Goal: Task Accomplishment & Management: Manage account settings

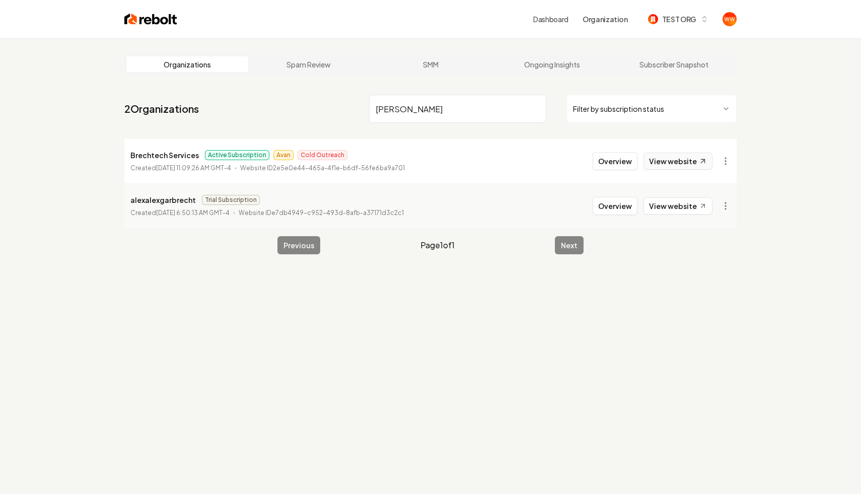
type input "[PERSON_NAME]"
click at [661, 155] on link "View website" at bounding box center [678, 161] width 69 height 17
click at [605, 157] on button "Overview" at bounding box center [615, 161] width 45 height 18
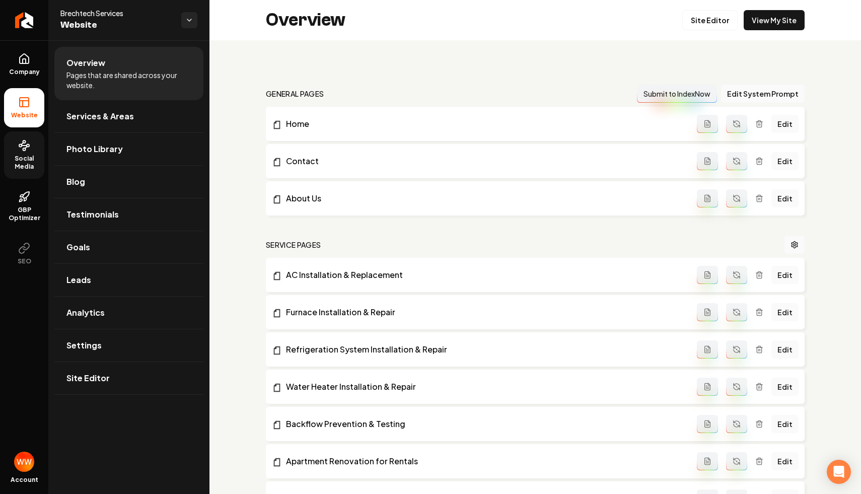
click at [38, 169] on span "Social Media" at bounding box center [24, 163] width 40 height 16
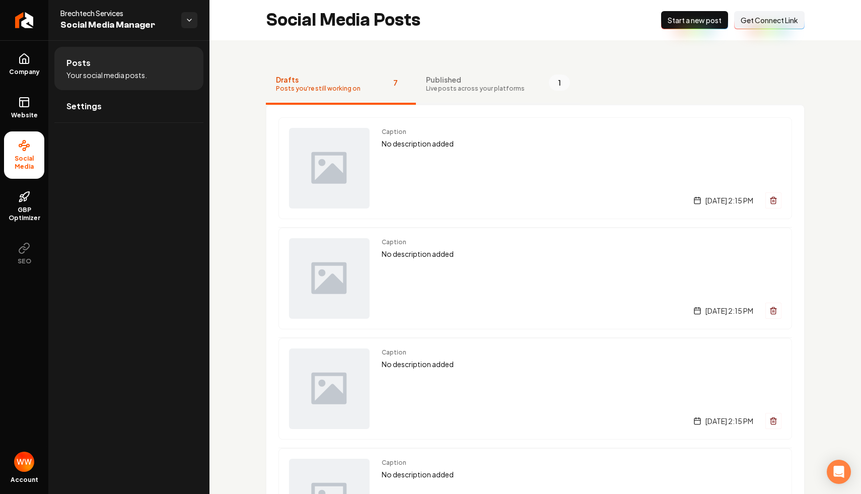
click at [479, 91] on span "Live posts across your platforms" at bounding box center [475, 89] width 99 height 8
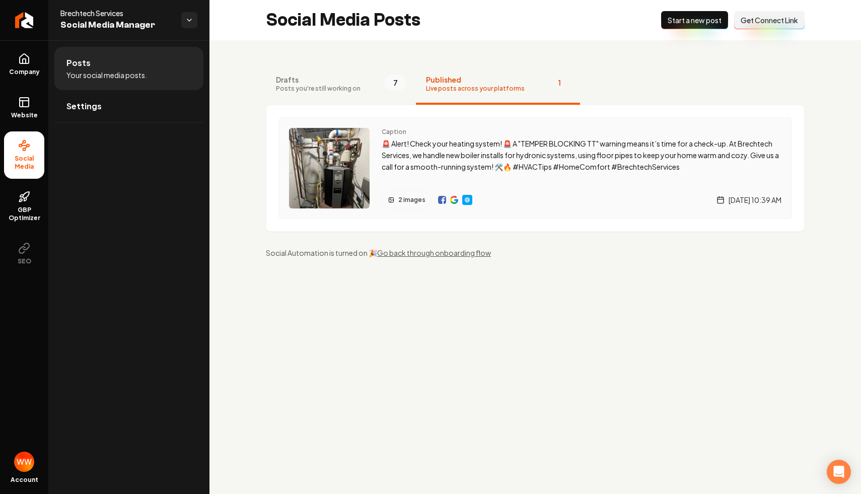
click at [466, 201] on img "Main content area" at bounding box center [467, 200] width 8 height 8
click at [290, 91] on span "Posts you're still working on" at bounding box center [318, 89] width 85 height 8
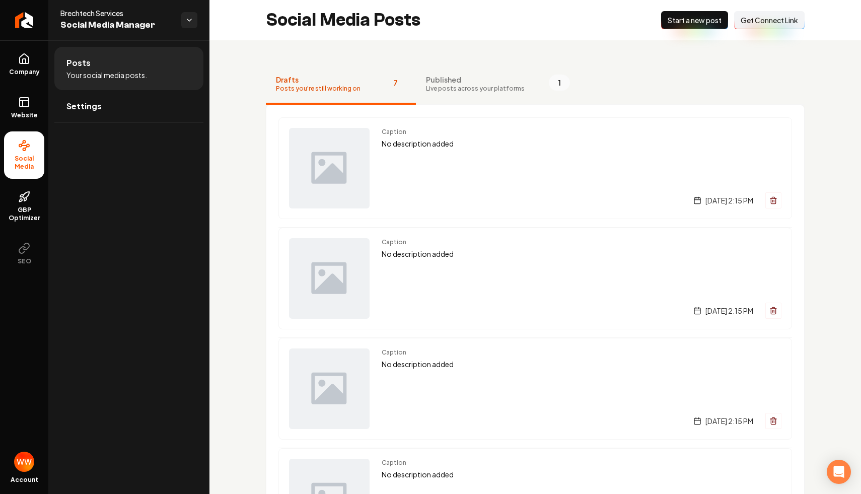
click at [248, 121] on div "Drafts Posts you're still working on 7 Published Live posts across your platfor…" at bounding box center [536, 492] width 652 height 904
click at [256, 140] on div "Drafts Posts you're still working on 7 Published Live posts across your platfor…" at bounding box center [536, 492] width 652 height 904
click at [435, 82] on span "Published" at bounding box center [475, 80] width 99 height 10
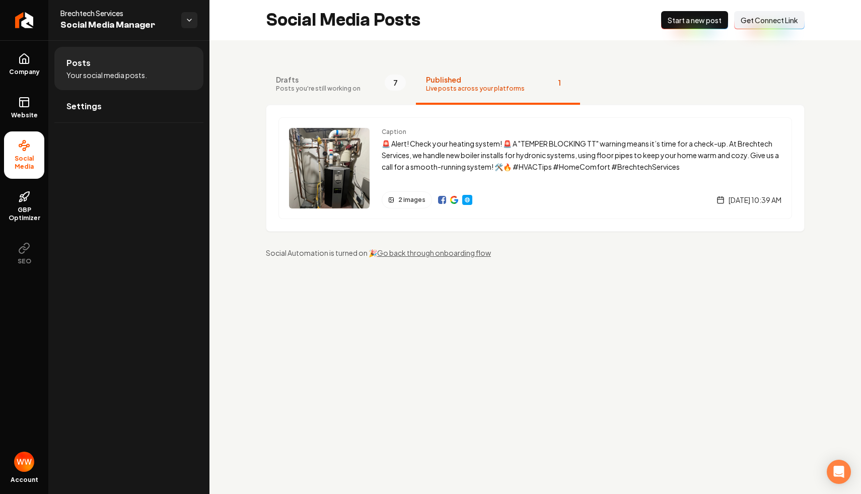
click at [824, 173] on div "Drafts Posts you're still working on 7 Published Live posts across your platfor…" at bounding box center [536, 161] width 652 height 242
click at [358, 95] on button "Drafts Posts you're still working on 7" at bounding box center [341, 84] width 150 height 40
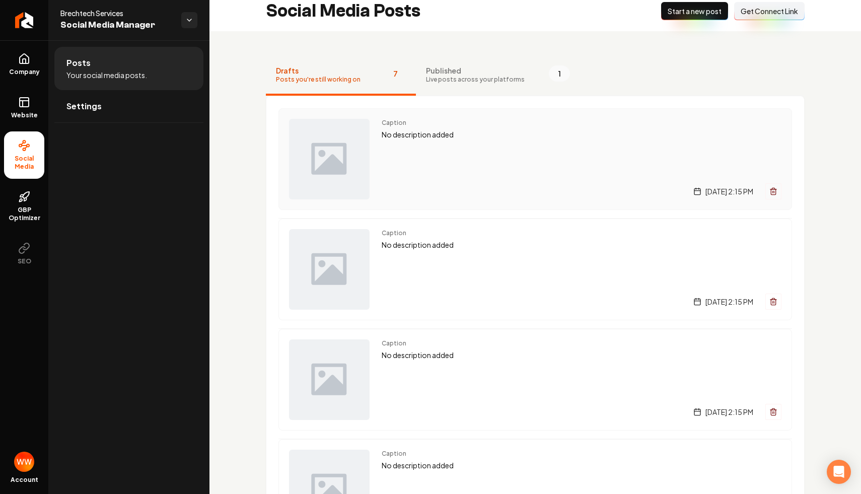
scroll to position [30, 0]
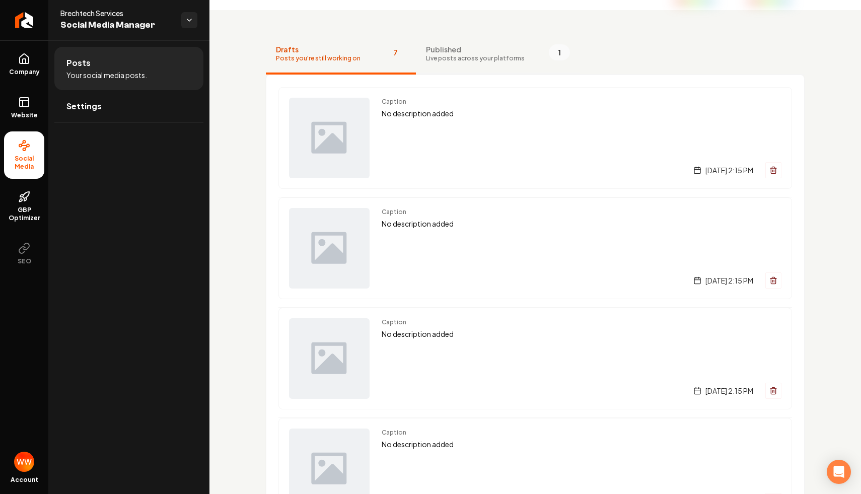
click at [442, 65] on button "Published Live posts across your platforms 1" at bounding box center [498, 54] width 164 height 40
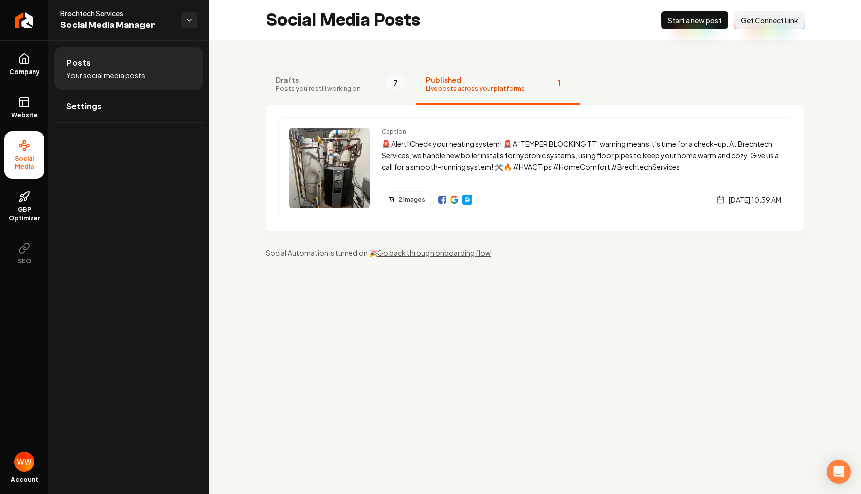
scroll to position [0, 0]
click at [317, 81] on span "Drafts" at bounding box center [318, 80] width 85 height 10
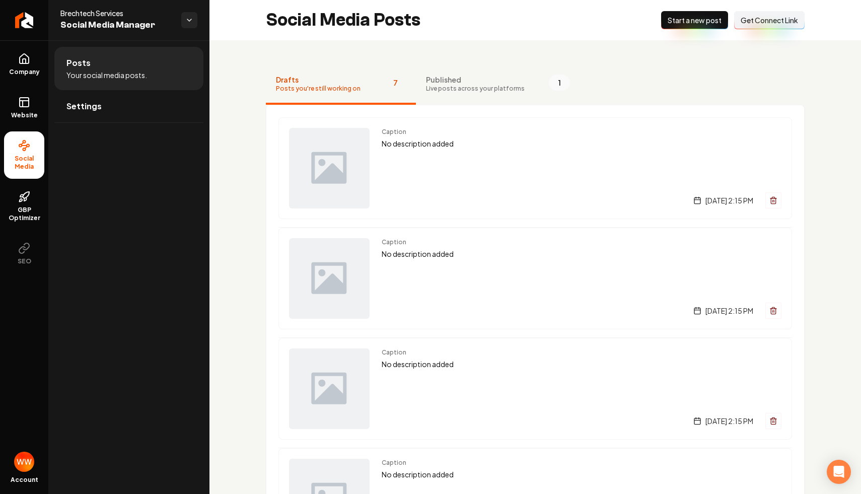
click at [487, 40] on div "Drafts Posts you're still working on 7 Published Live posts across your platfor…" at bounding box center [536, 492] width 652 height 904
click at [228, 56] on div "Drafts Posts you're still working on 7 Published Live posts across your platfor…" at bounding box center [536, 492] width 652 height 904
click at [33, 76] on span "Company" at bounding box center [24, 72] width 39 height 8
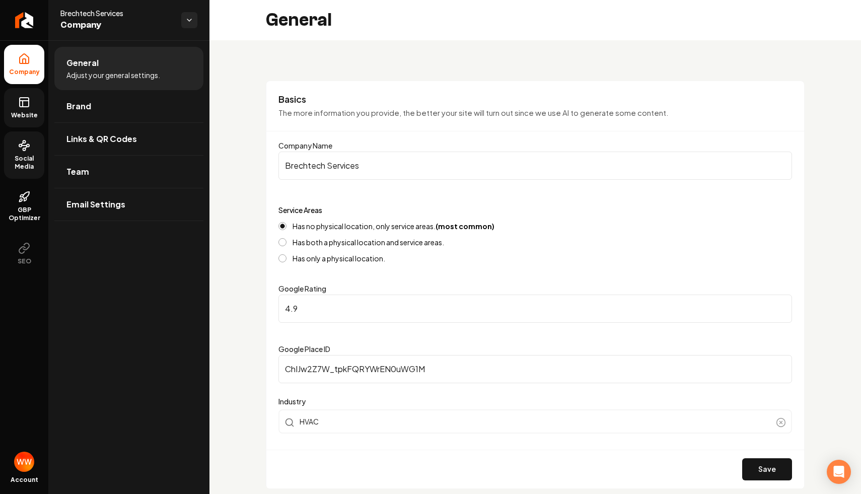
click at [21, 105] on icon at bounding box center [24, 102] width 12 height 12
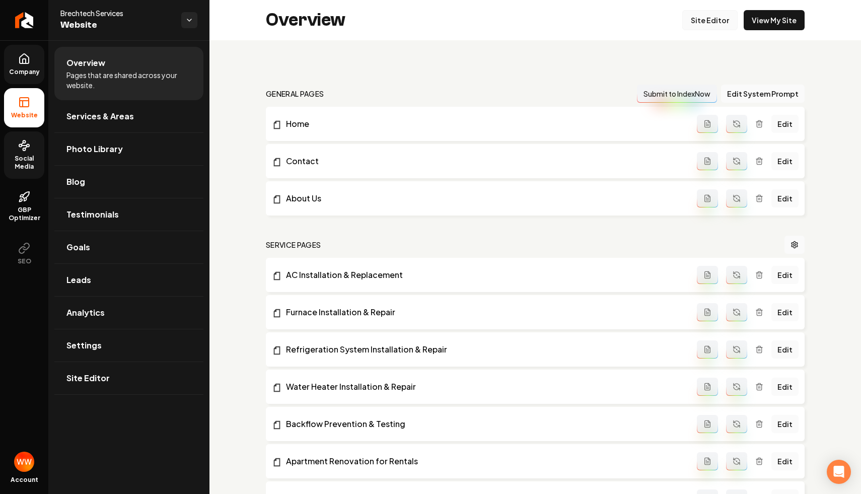
click at [721, 24] on link "Site Editor" at bounding box center [710, 20] width 55 height 20
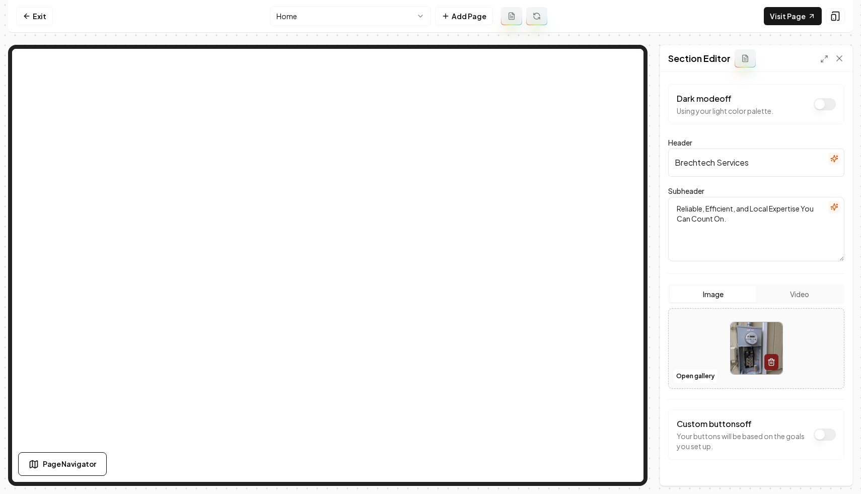
drag, startPoint x: 742, startPoint y: 221, endPoint x: 655, endPoint y: 201, distance: 89.3
click at [655, 201] on div "Page Settings Section Editor Dark mode off Using your light color palette. Head…" at bounding box center [430, 265] width 845 height 441
click at [720, 218] on textarea "Reliable, Efficient, and Local Expertise You Can Count On." at bounding box center [756, 229] width 176 height 64
click at [734, 219] on textarea "Reliable, Efficient, and Local Expertise You Can Count On." at bounding box center [756, 229] width 176 height 64
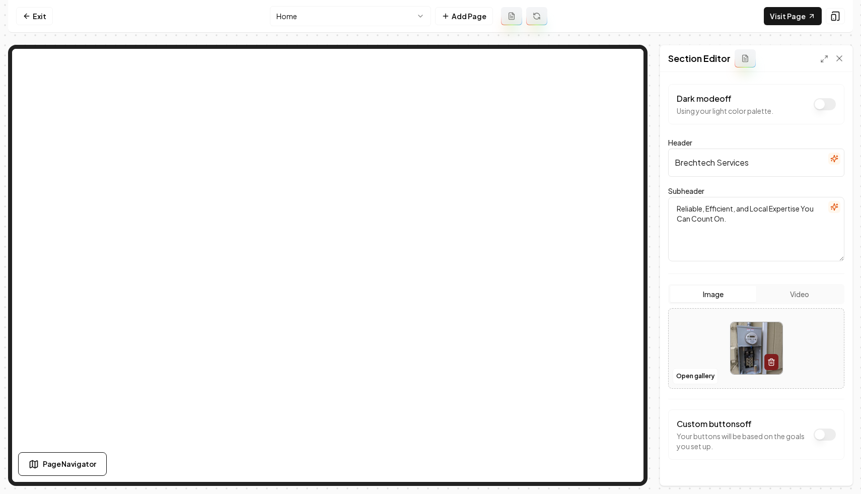
click at [734, 219] on textarea "Reliable, Efficient, and Local Expertise You Can Count On." at bounding box center [756, 229] width 176 height 64
click at [719, 165] on input "Brechtech Services" at bounding box center [756, 163] width 176 height 28
click at [721, 157] on input "Brechtech Services" at bounding box center [756, 163] width 176 height 28
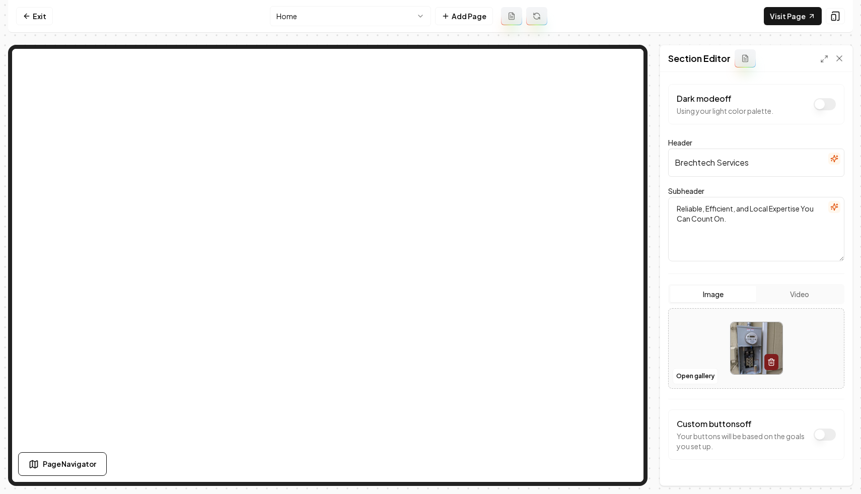
click at [721, 157] on input "Brechtech Services" at bounding box center [756, 163] width 176 height 28
type input "R"
click at [817, 466] on button "Save" at bounding box center [830, 468] width 30 height 18
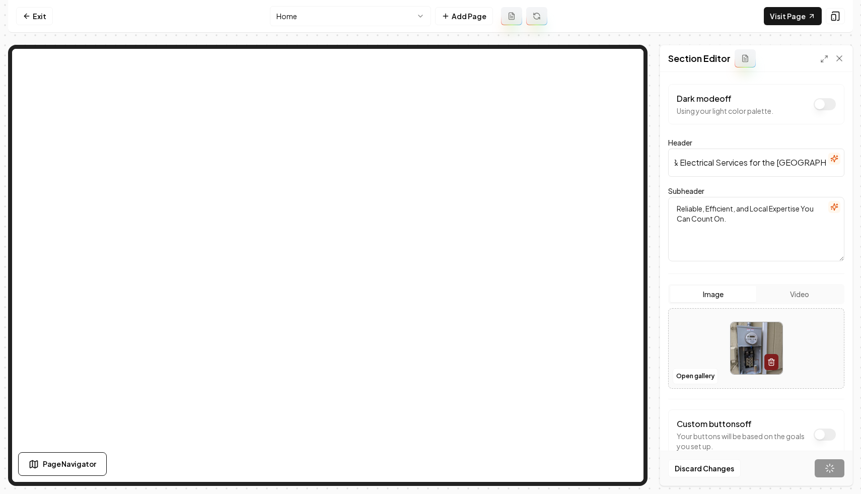
scroll to position [0, 0]
click at [723, 169] on input "HVAC, Plumbing & Electrical Services for the [GEOGRAPHIC_DATA] Area" at bounding box center [756, 163] width 176 height 28
click at [748, 167] on input "HVAC, Plumbing & Electrical Services for the [GEOGRAPHIC_DATA] Area" at bounding box center [756, 163] width 176 height 28
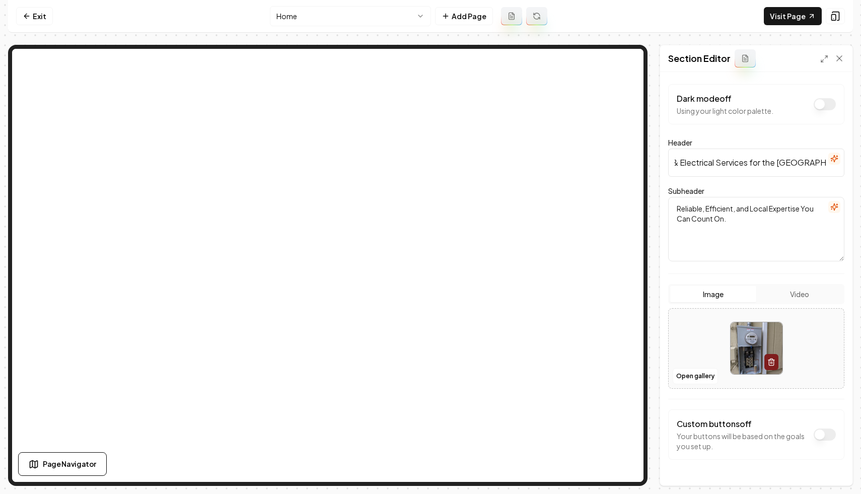
click at [748, 167] on input "HVAC, Plumbing & Electrical Services for the [GEOGRAPHIC_DATA] Area" at bounding box center [756, 163] width 176 height 28
type input "HVAC, Plumbing & Electrical Services for [GEOGRAPHIC_DATA]"
click at [841, 473] on button "Save" at bounding box center [830, 468] width 30 height 18
click at [36, 16] on link "Exit" at bounding box center [34, 16] width 37 height 18
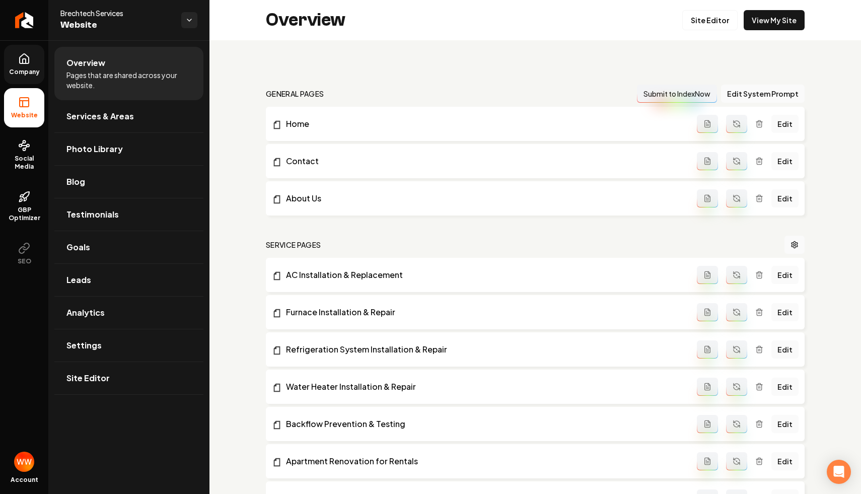
click at [28, 55] on icon at bounding box center [24, 59] width 12 height 12
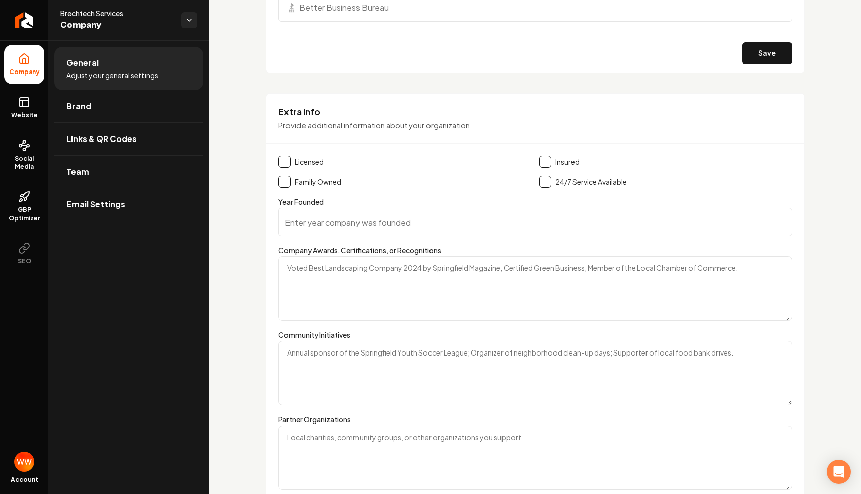
scroll to position [1578, 0]
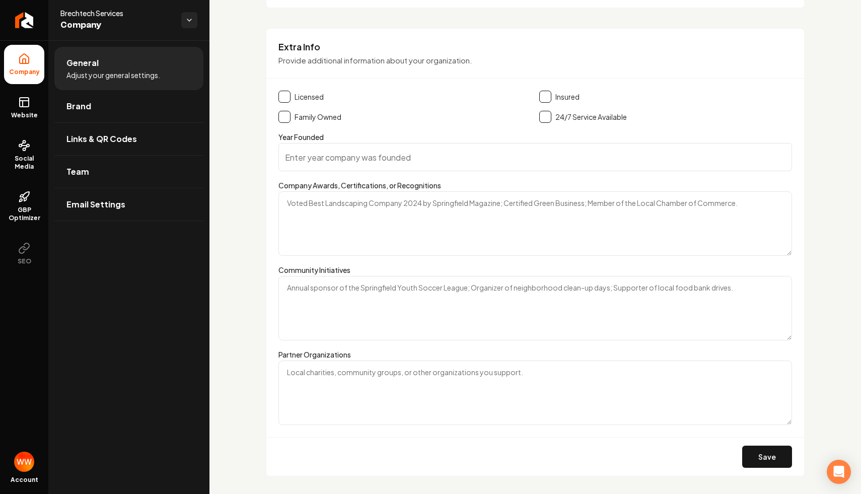
click at [289, 95] on button "Main content area" at bounding box center [285, 97] width 12 height 12
click at [544, 88] on div "Extra Info Provide additional information about your organization. Licensed Ins…" at bounding box center [535, 252] width 539 height 449
click at [544, 98] on button "Main content area" at bounding box center [545, 97] width 12 height 12
click at [288, 122] on button "Main content area" at bounding box center [285, 117] width 12 height 12
click at [302, 145] on input "Year Founded" at bounding box center [536, 157] width 514 height 28
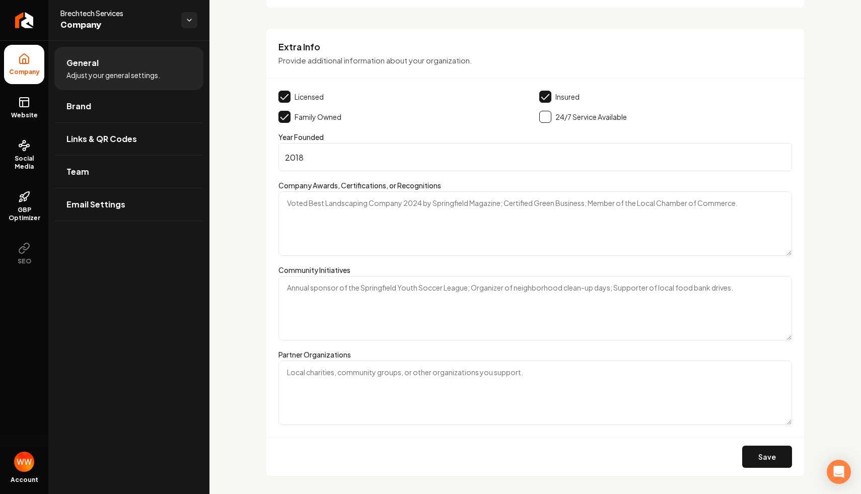
type input "2018"
click at [372, 222] on textarea "Company Awards, Certifications, or Recognitions" at bounding box center [536, 223] width 514 height 64
click at [399, 329] on textarea "Community Initiatives" at bounding box center [536, 308] width 514 height 64
click at [778, 457] on button "Save" at bounding box center [767, 457] width 50 height 22
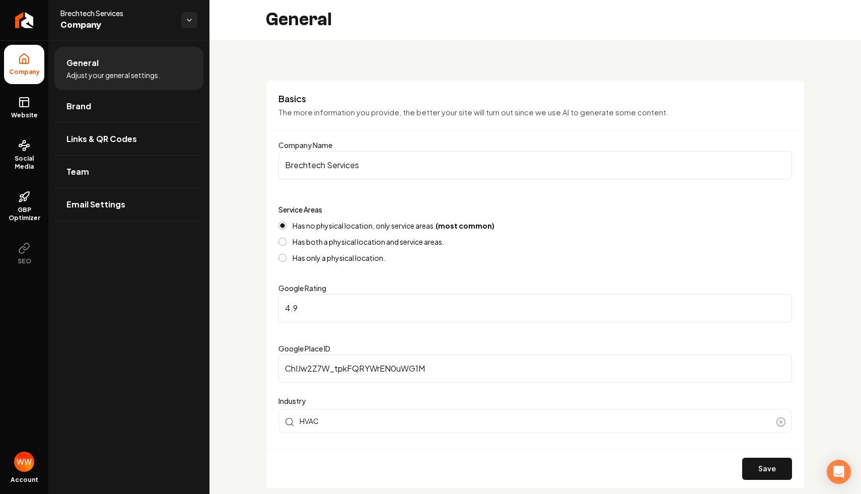
scroll to position [0, 0]
click at [24, 102] on icon at bounding box center [24, 102] width 12 height 12
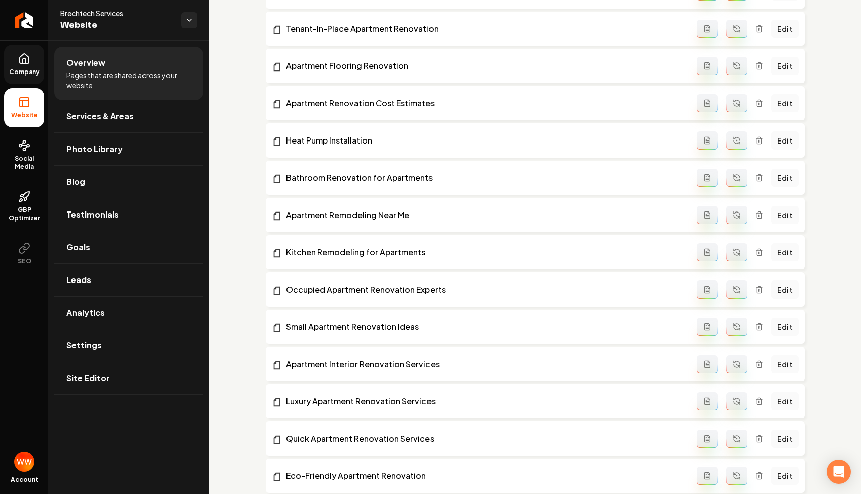
scroll to position [522, 0]
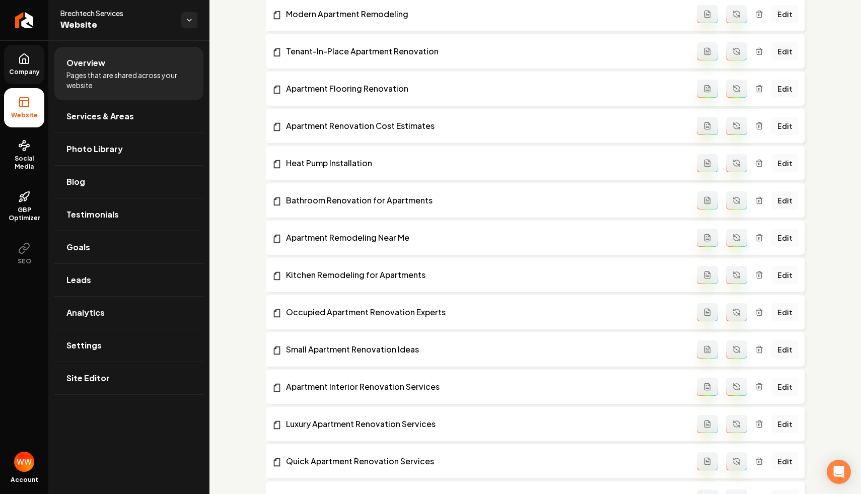
click at [367, 118] on li "Apartment Renovation Cost Estimates Edit" at bounding box center [535, 126] width 539 height 34
click at [360, 122] on link "Apartment Renovation Cost Estimates" at bounding box center [484, 126] width 425 height 12
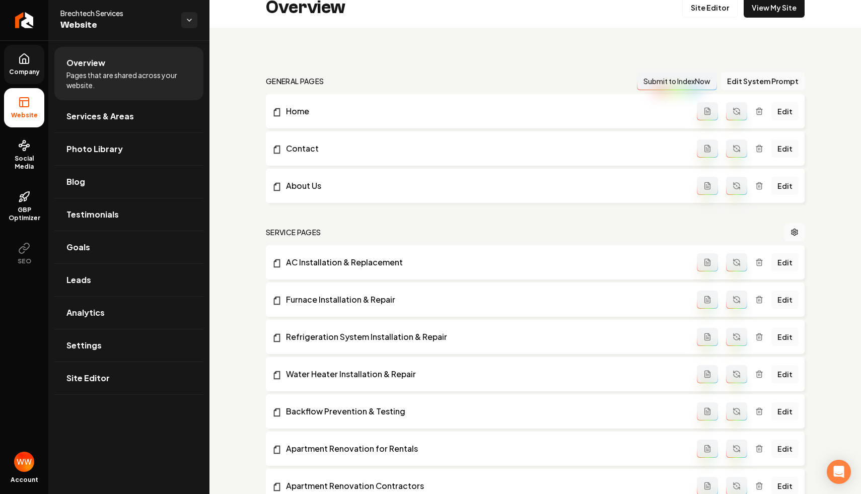
scroll to position [0, 0]
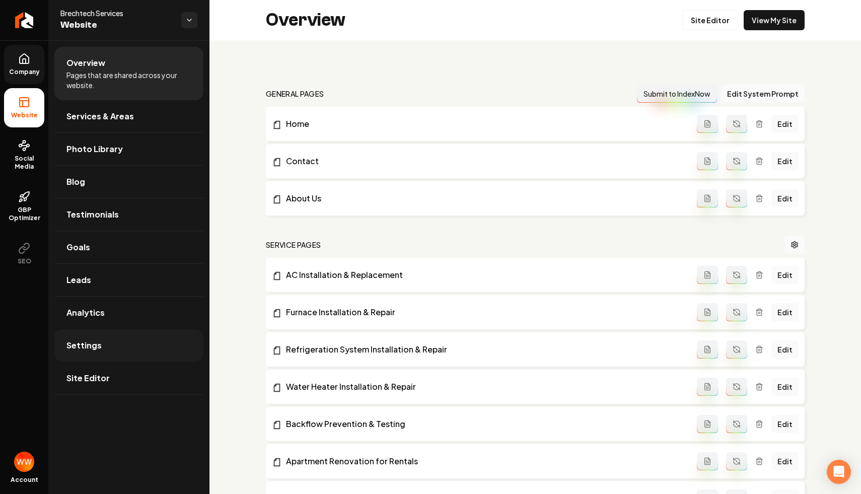
click at [113, 348] on link "Settings" at bounding box center [128, 345] width 149 height 32
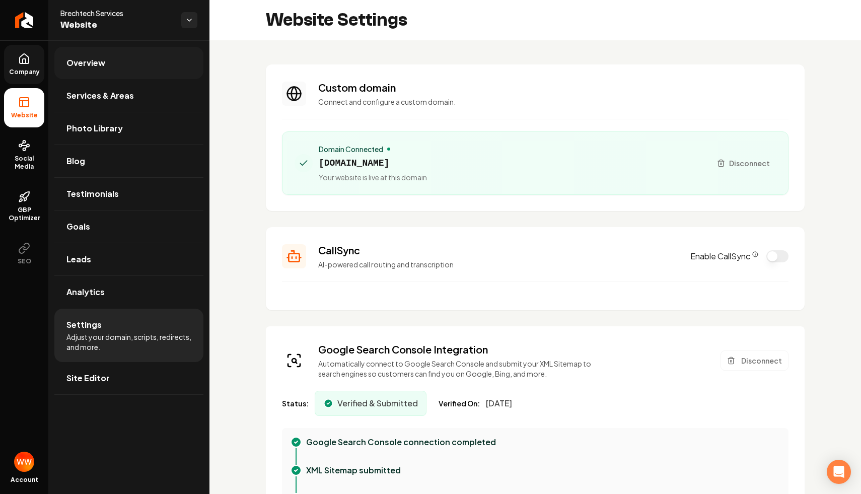
click at [121, 71] on link "Overview" at bounding box center [128, 63] width 149 height 32
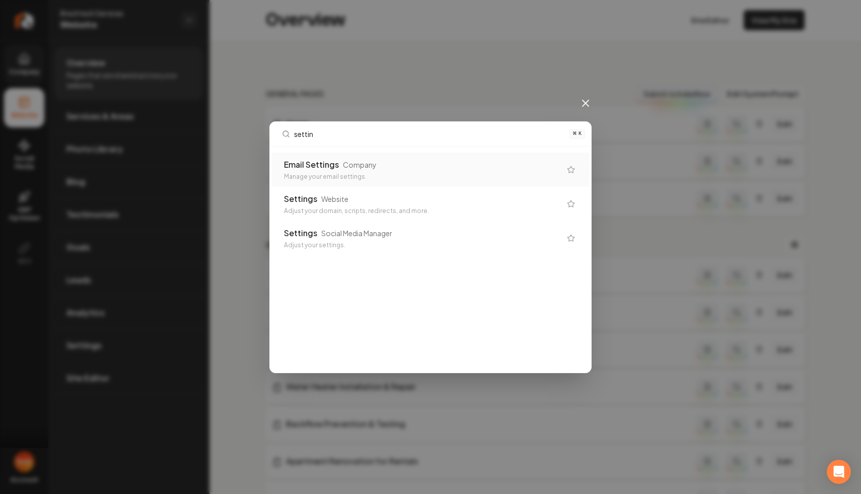
type input "setting"
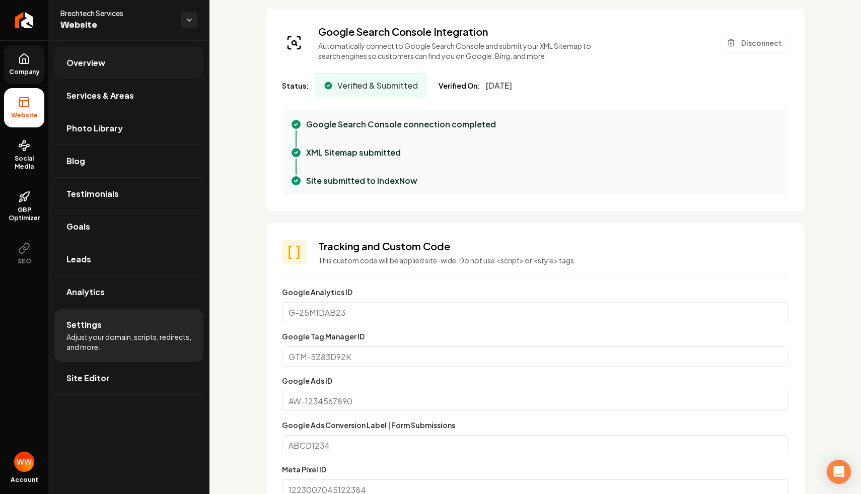
scroll to position [167, 0]
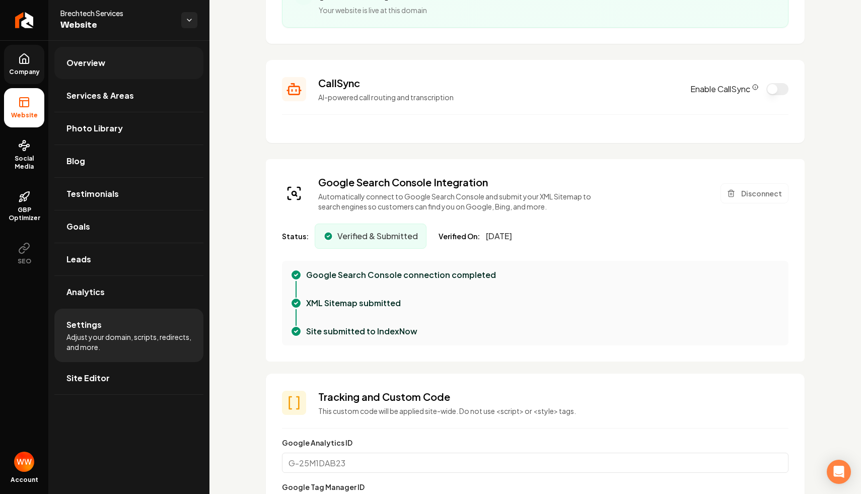
click at [95, 62] on span "Overview" at bounding box center [85, 63] width 39 height 12
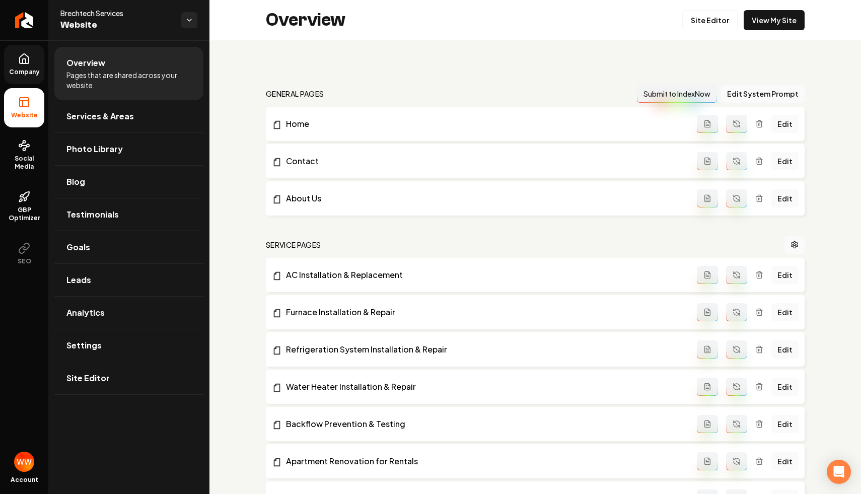
click at [770, 20] on link "View My Site" at bounding box center [774, 20] width 61 height 20
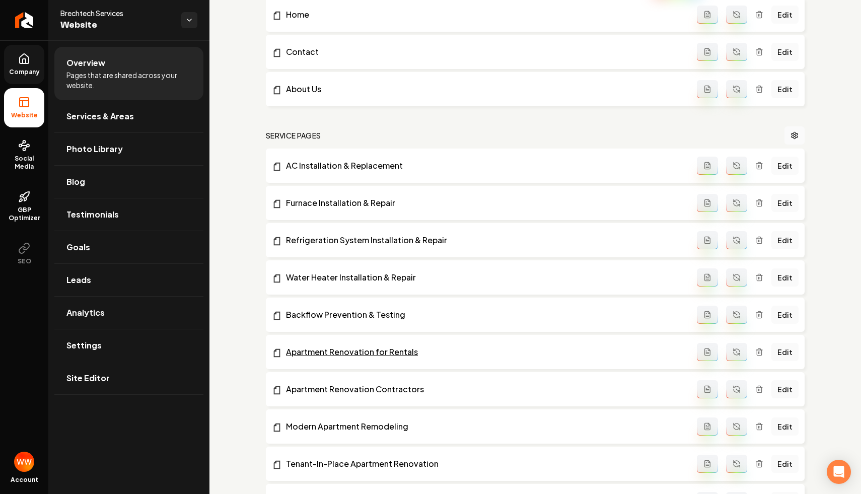
scroll to position [254, 0]
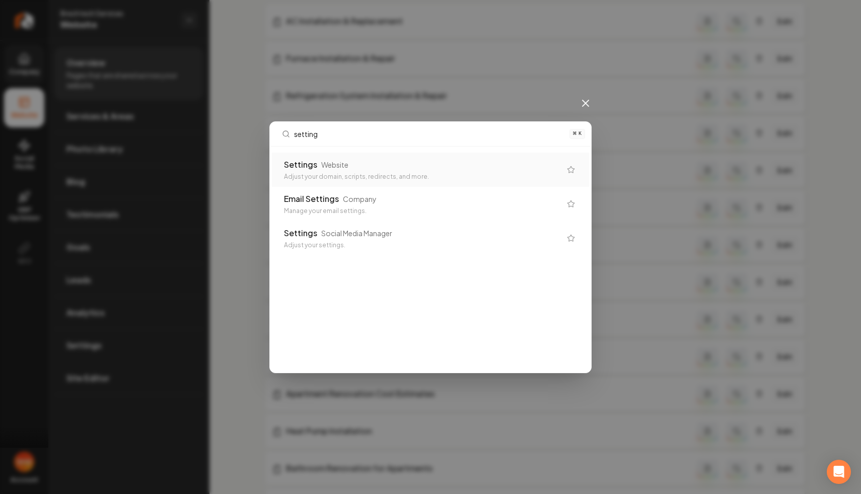
type input "settings"
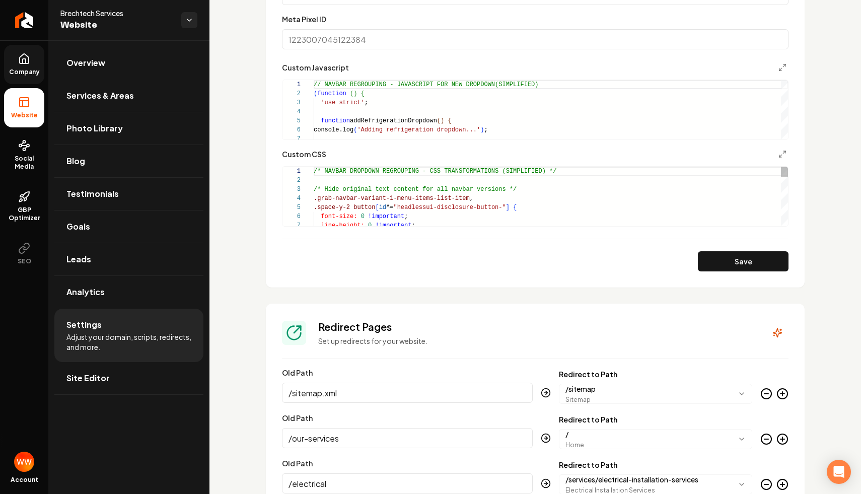
scroll to position [768, 0]
click at [787, 67] on button "Main content area" at bounding box center [783, 68] width 12 height 12
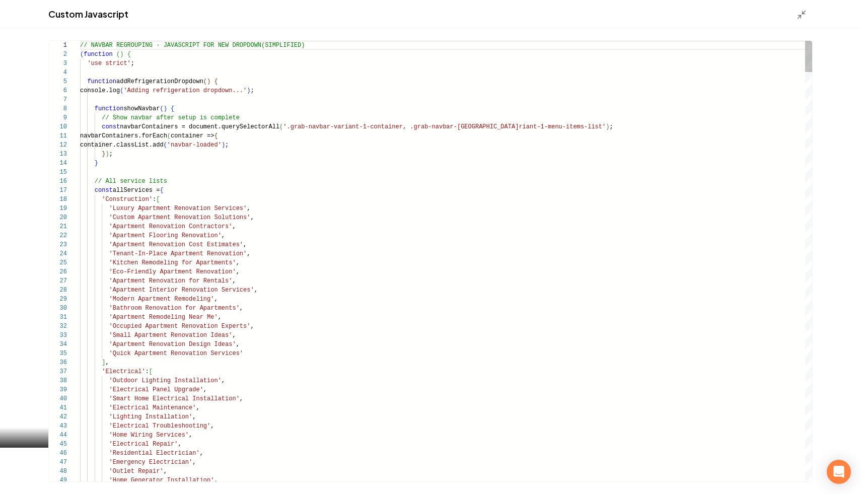
scroll to position [91, 0]
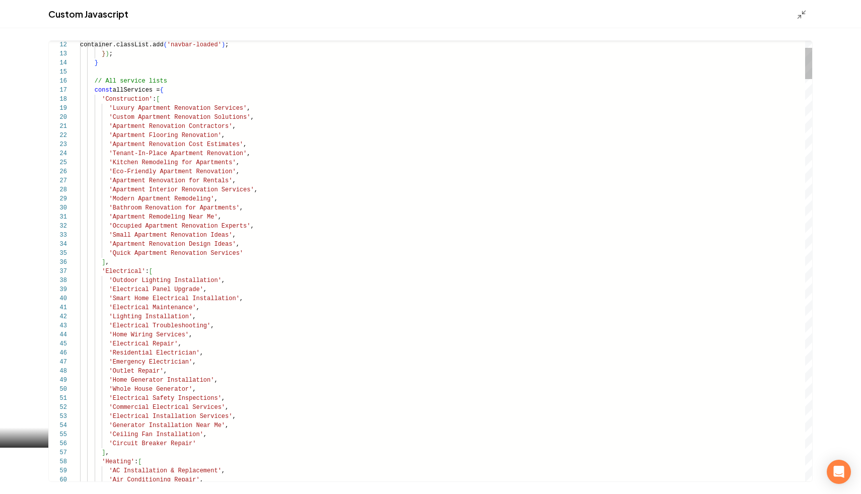
type textarea "**********"
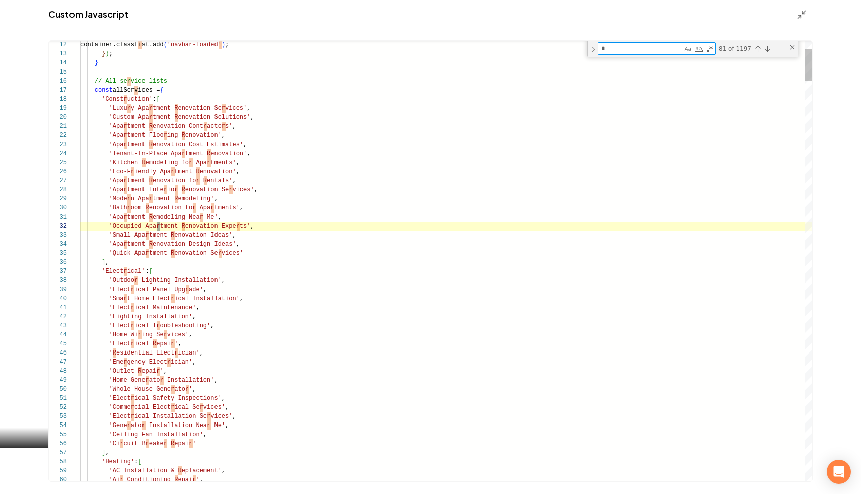
scroll to position [0, 80]
type textarea "**"
type textarea "**********"
type textarea "***"
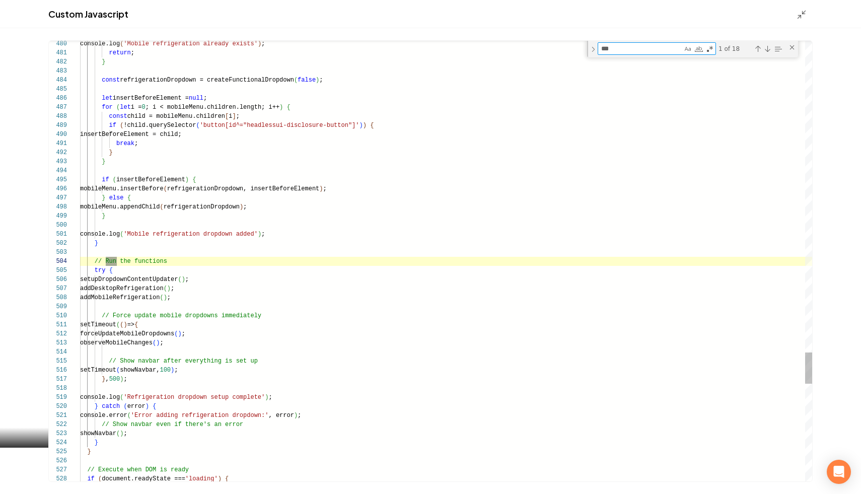
type textarea "**********"
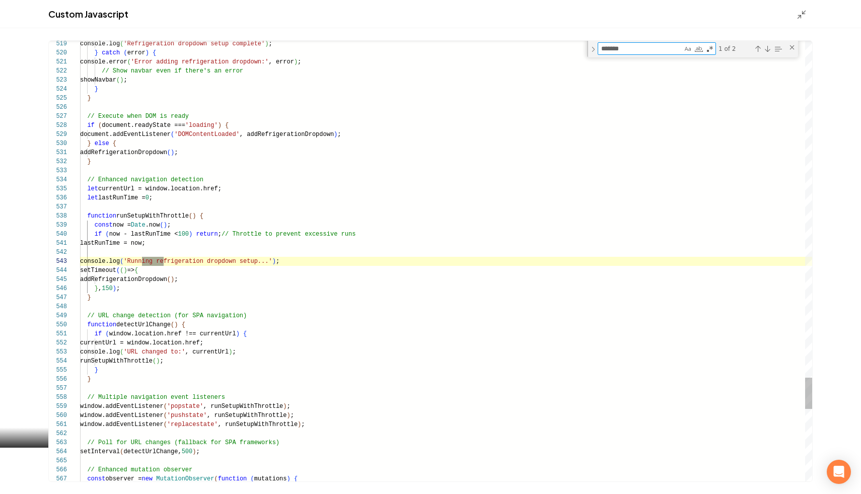
scroll to position [91, 87]
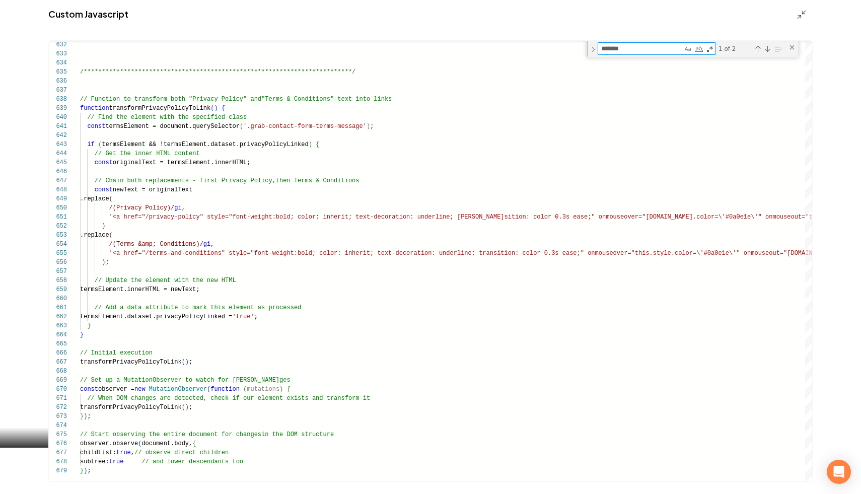
type textarea "*******"
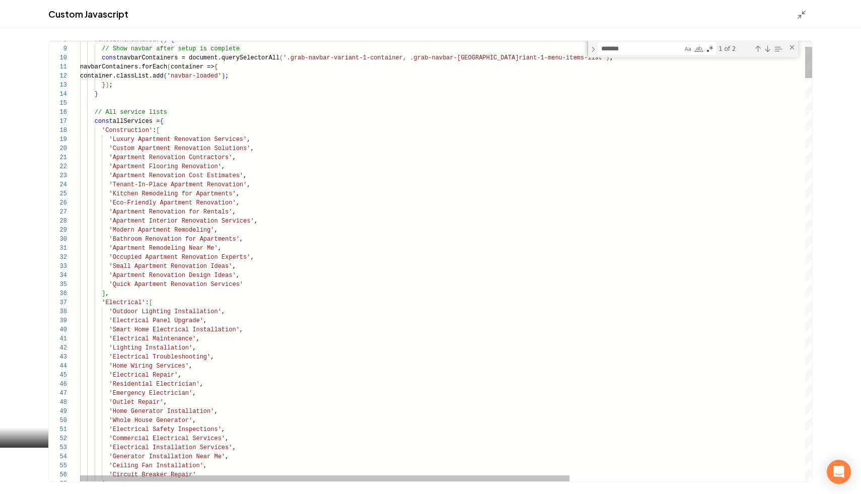
type textarea "**********"
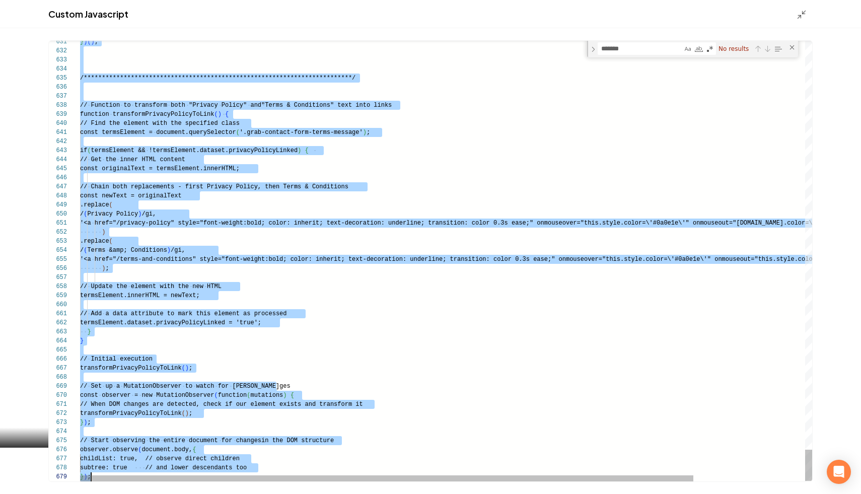
scroll to position [0, 11]
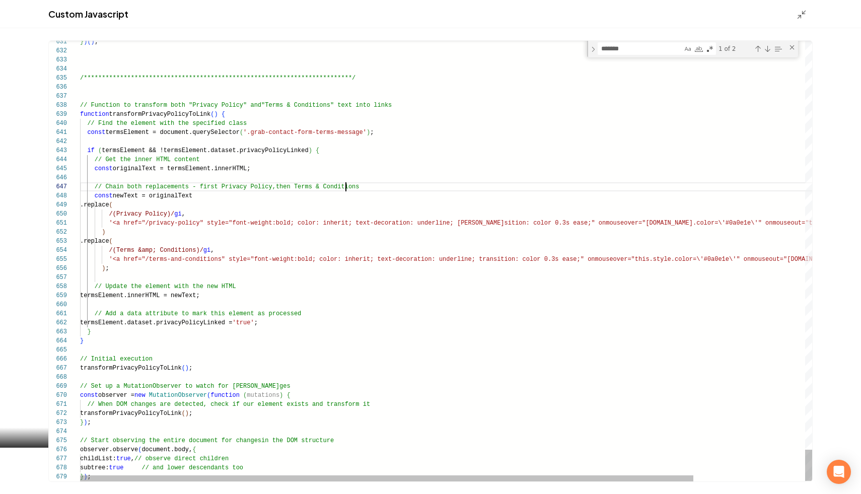
scroll to position [54, 266]
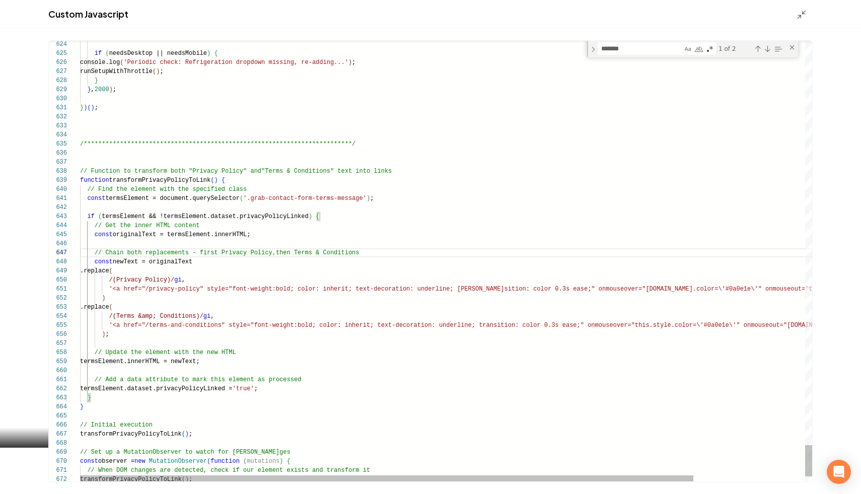
type textarea "**********"
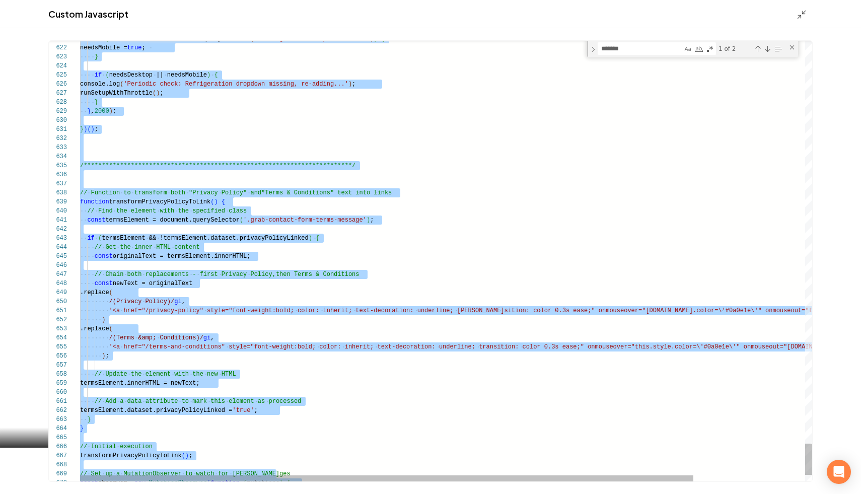
scroll to position [0, 0]
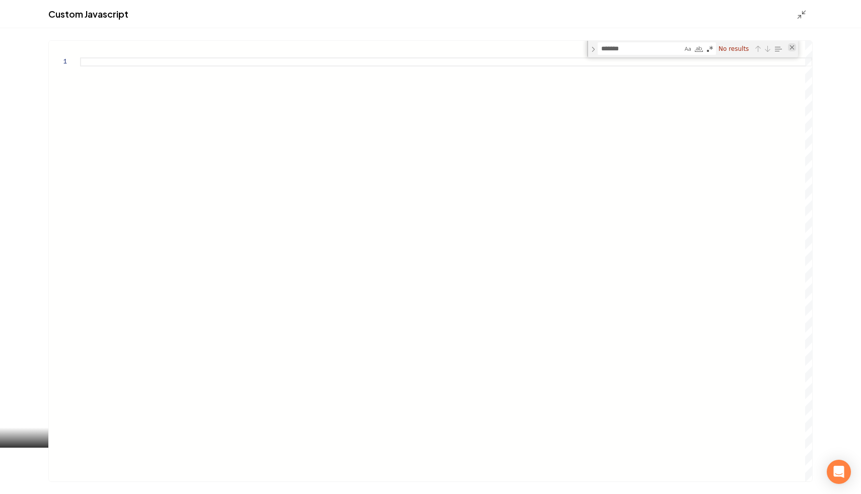
click at [793, 44] on div "Close (Escape)" at bounding box center [792, 47] width 8 height 8
click at [800, 16] on polyline "Main content area" at bounding box center [799, 16] width 3 height 3
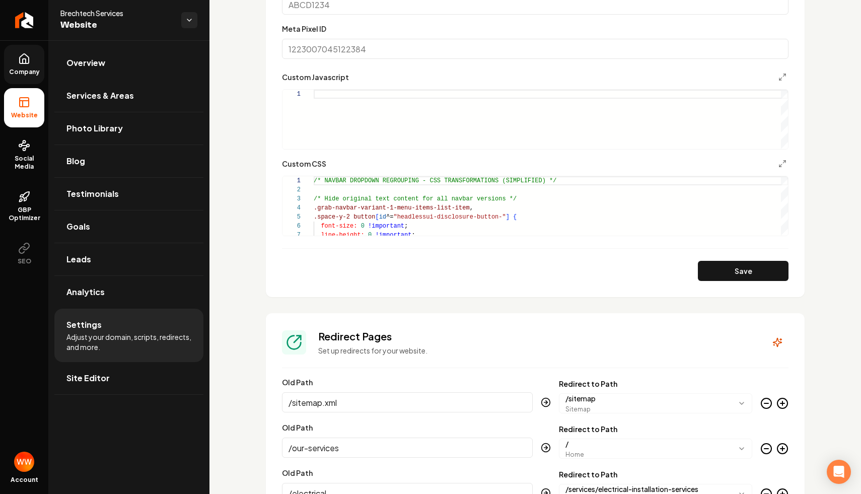
scroll to position [735, 0]
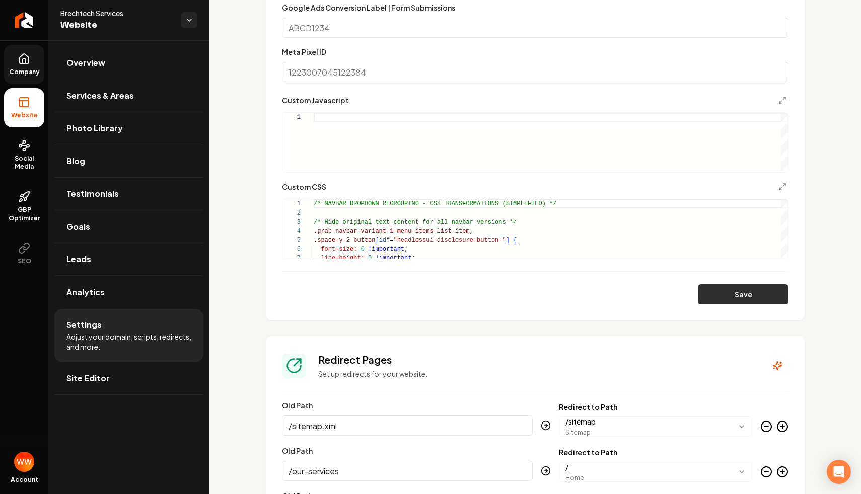
click at [713, 289] on button "Save" at bounding box center [743, 294] width 91 height 20
click at [408, 177] on form "**********" at bounding box center [535, 87] width 507 height 436
click at [416, 150] on div "Main content area" at bounding box center [551, 142] width 475 height 59
type textarea "**********"
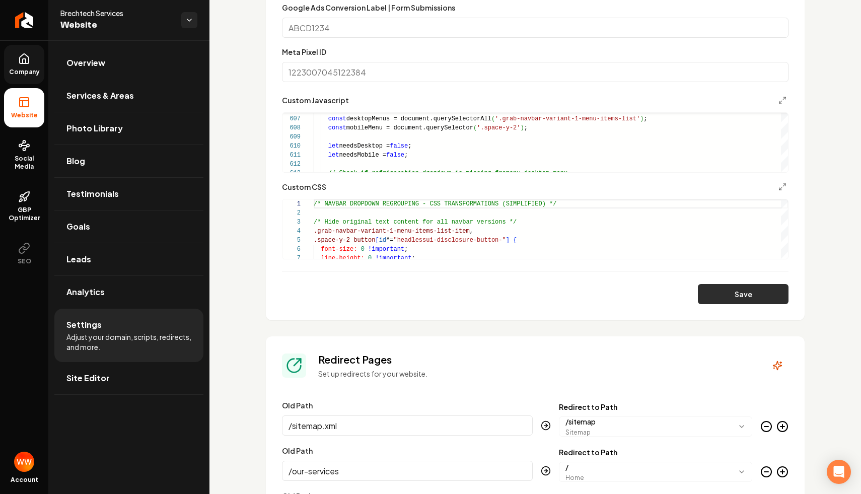
click at [729, 293] on button "Save" at bounding box center [743, 294] width 91 height 20
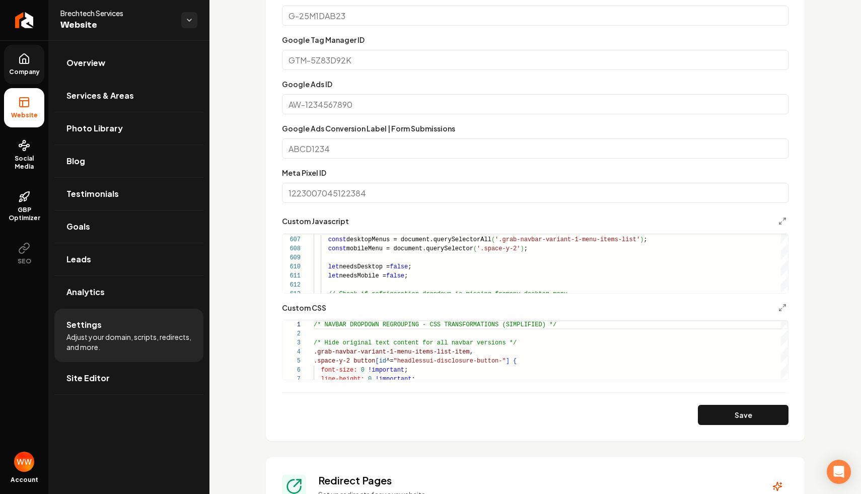
scroll to position [635, 0]
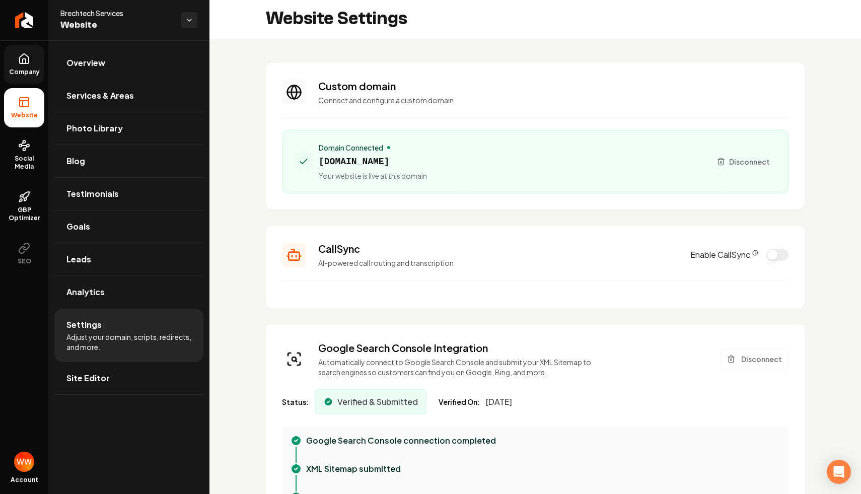
scroll to position [0, 0]
